Goal: Transaction & Acquisition: Purchase product/service

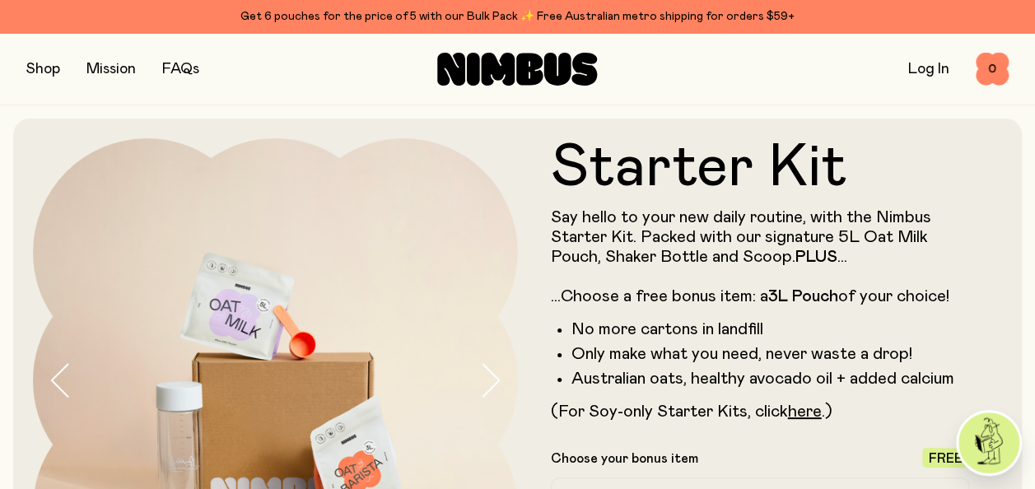
click at [683, 125] on div "Starter Kit Say hello to your new daily routine, with the Nimbus Starter Kit. P…" at bounding box center [517, 498] width 969 height 758
click at [49, 72] on button "button" at bounding box center [43, 69] width 34 height 23
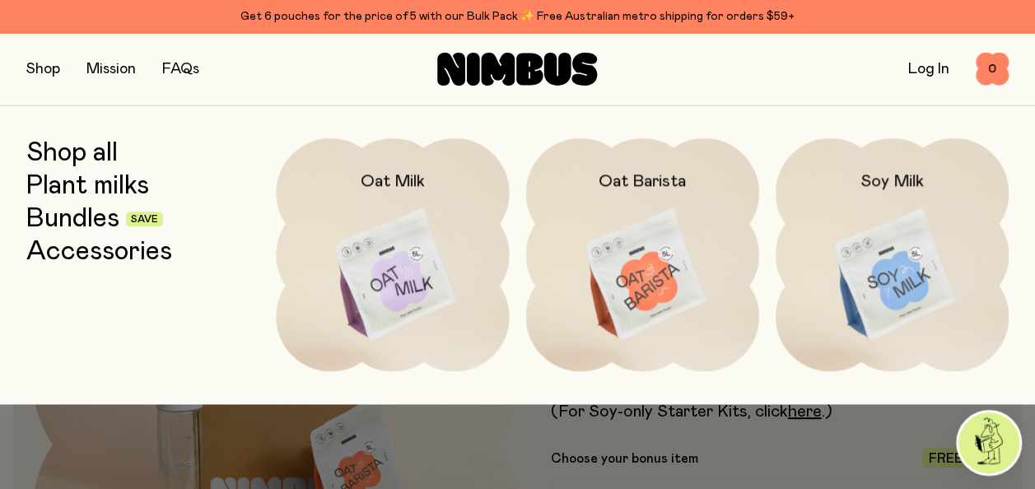
click at [395, 282] on img at bounding box center [392, 275] width 233 height 274
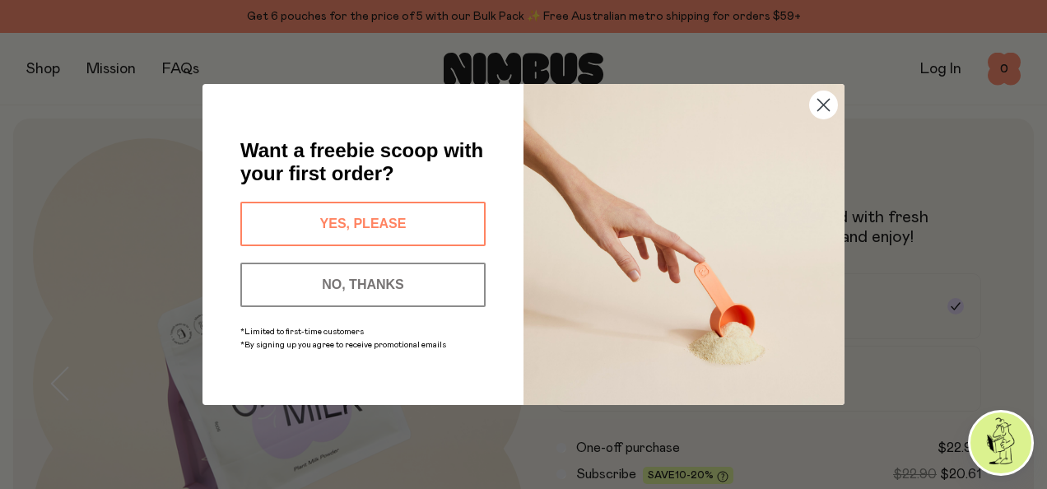
click at [822, 104] on icon "Close dialog" at bounding box center [825, 106] width 12 height 12
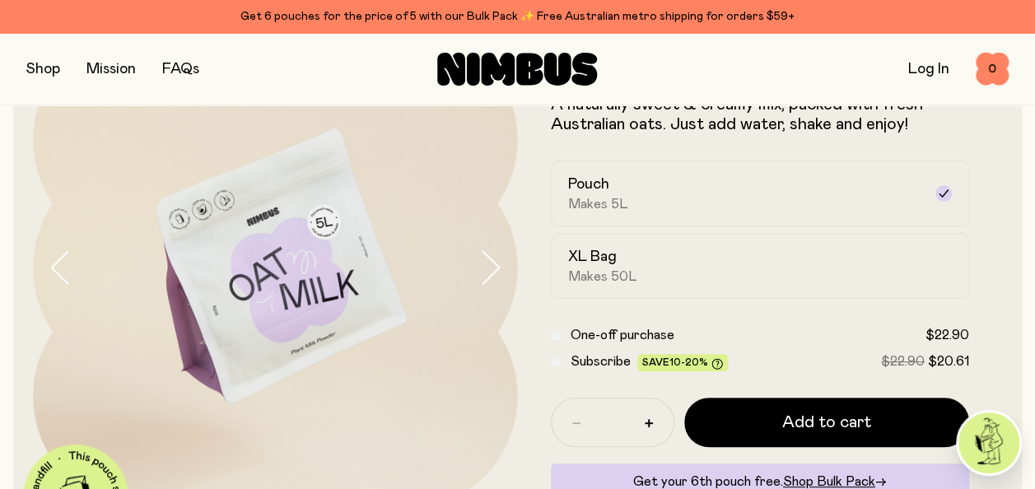
scroll to position [120, 0]
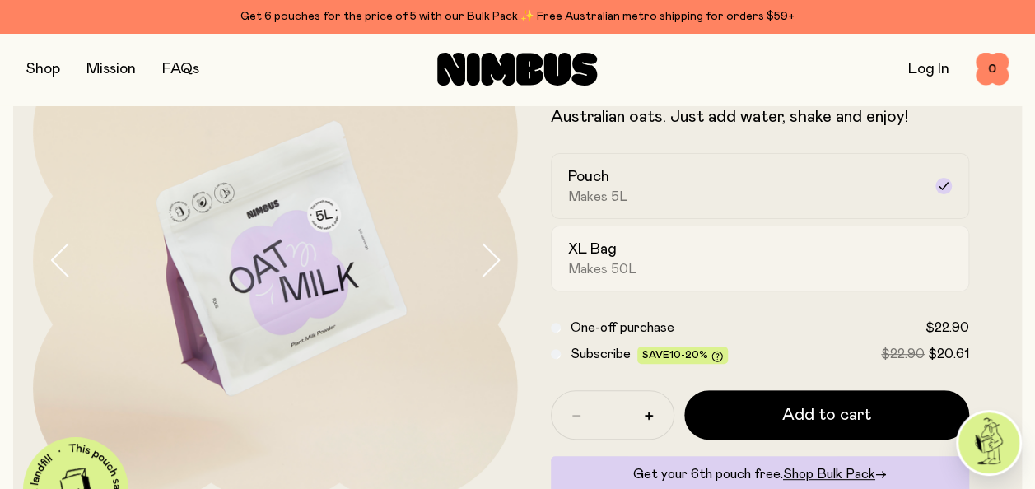
click at [770, 256] on div "XL Bag Makes 50L" at bounding box center [745, 259] width 355 height 38
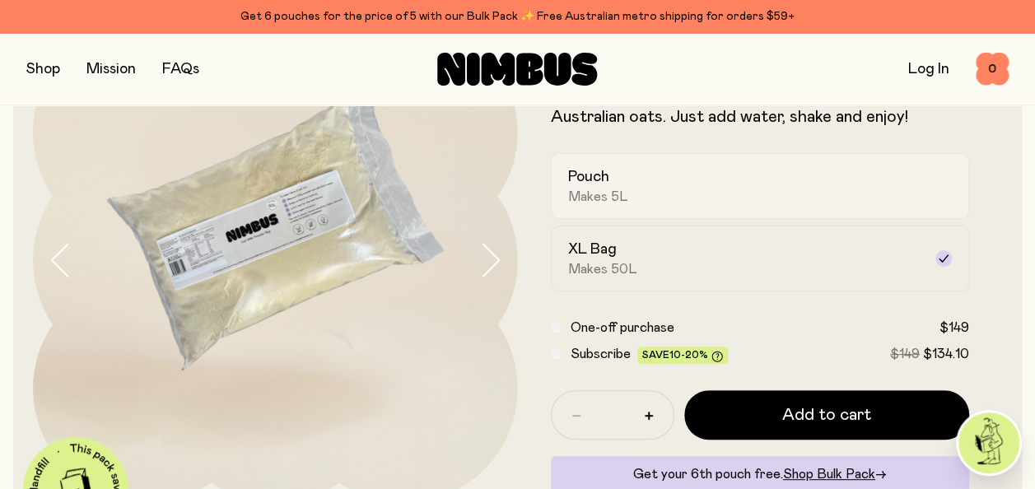
click at [718, 180] on div "Pouch Makes 5L" at bounding box center [745, 186] width 355 height 38
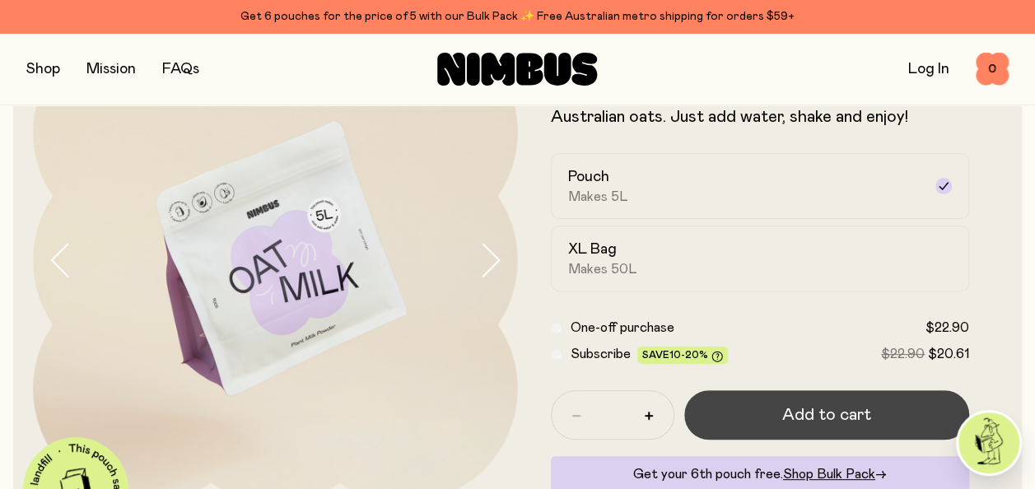
click at [749, 408] on button "Add to cart" at bounding box center [827, 414] width 286 height 49
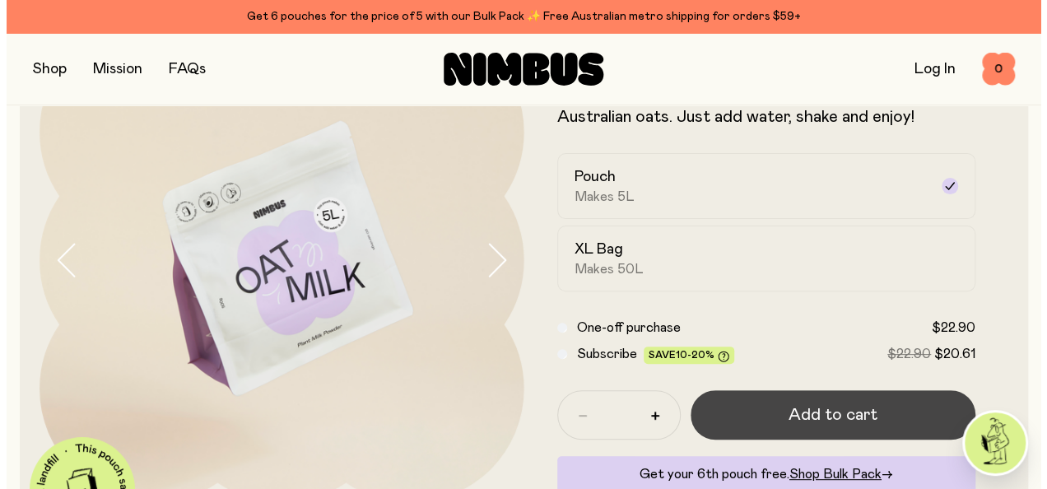
scroll to position [0, 0]
